Goal: Task Accomplishment & Management: Use online tool/utility

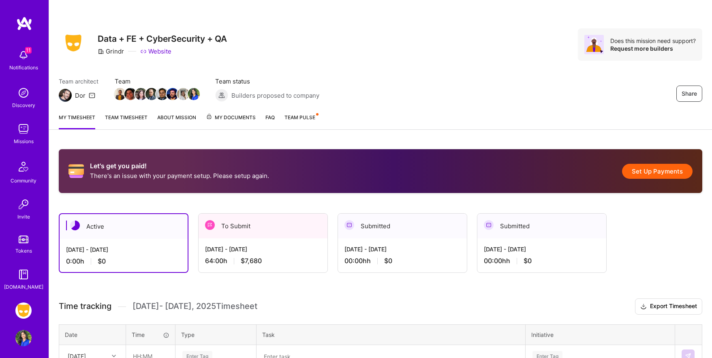
scroll to position [81, 0]
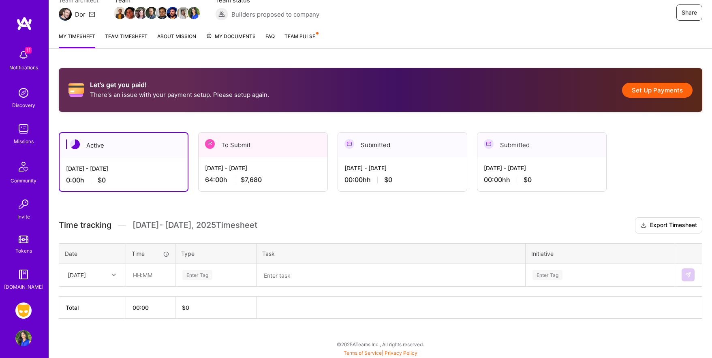
click at [657, 89] on button "Set Up Payments" at bounding box center [657, 90] width 71 height 15
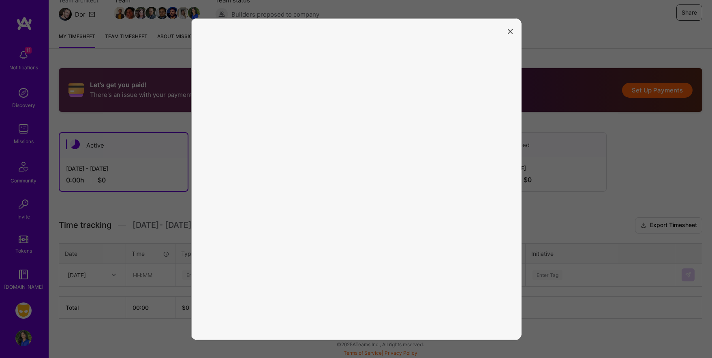
click at [513, 29] on button "modal" at bounding box center [510, 30] width 10 height 13
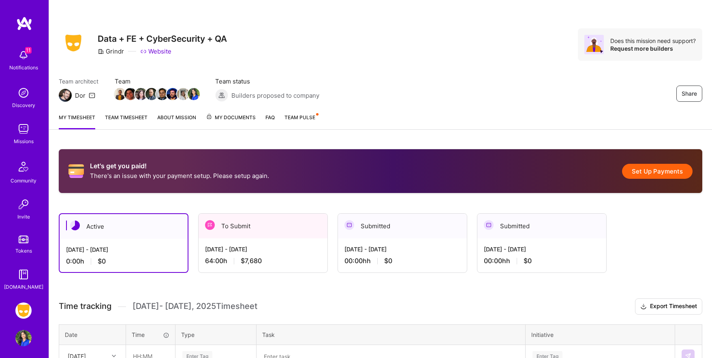
click at [664, 175] on button "Set Up Payments" at bounding box center [657, 171] width 71 height 15
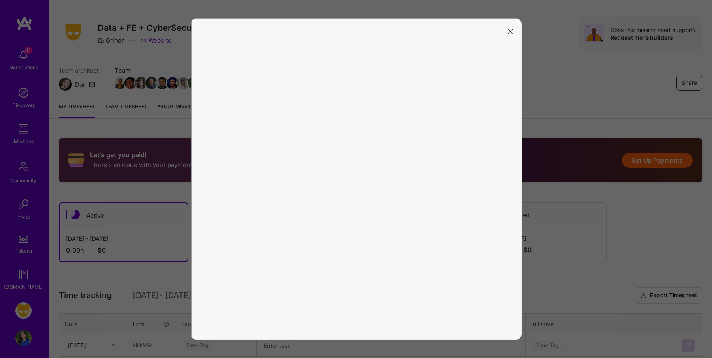
scroll to position [17, 0]
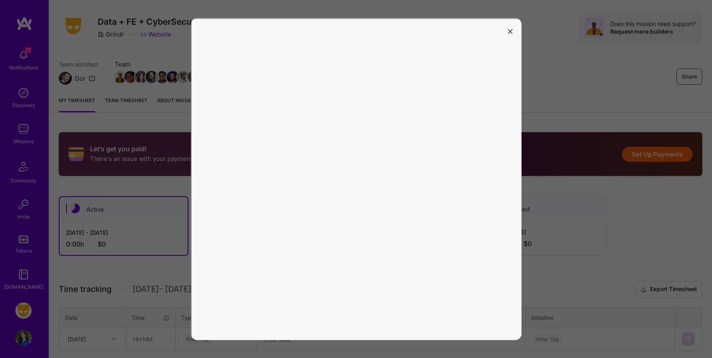
click at [511, 31] on icon "modal" at bounding box center [510, 31] width 5 height 5
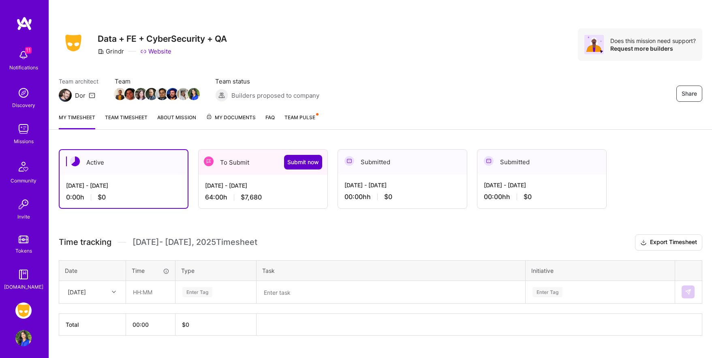
click at [300, 158] on span "Submit now" at bounding box center [303, 162] width 32 height 8
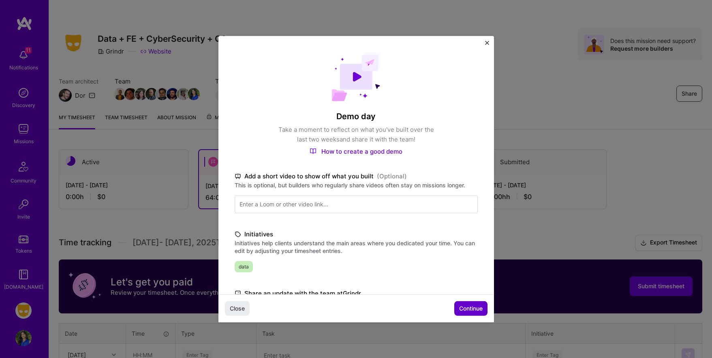
click at [473, 306] on span "Continue" at bounding box center [471, 308] width 24 height 8
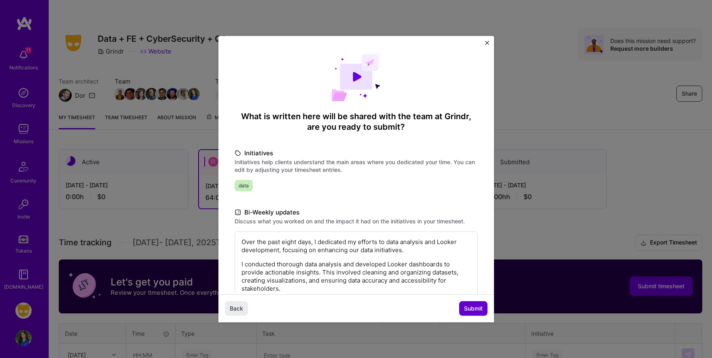
click at [471, 309] on span "Submit" at bounding box center [473, 308] width 19 height 8
